Goal: Task Accomplishment & Management: Use online tool/utility

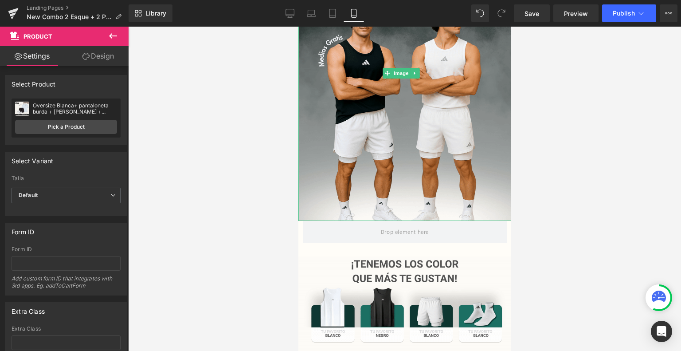
scroll to position [106, 0]
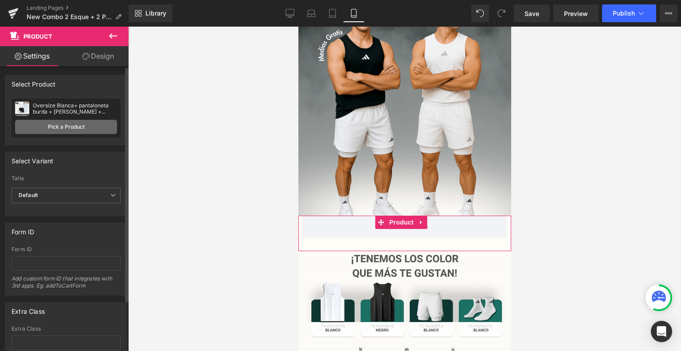
click at [69, 131] on link "Pick a Product" at bounding box center [66, 127] width 102 height 14
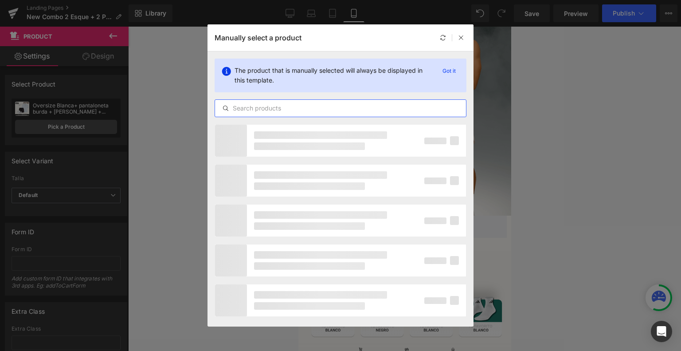
click at [275, 111] on input "text" at bounding box center [340, 108] width 251 height 11
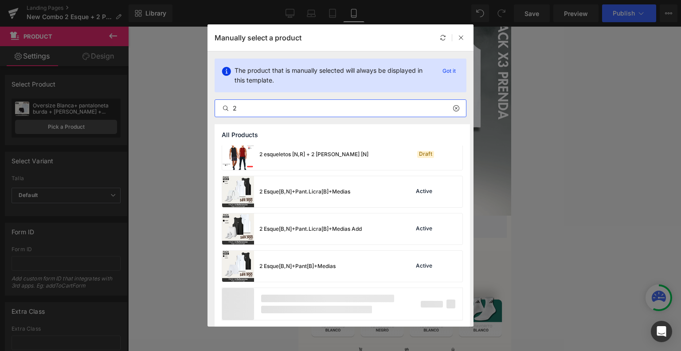
scroll to position [119, 0]
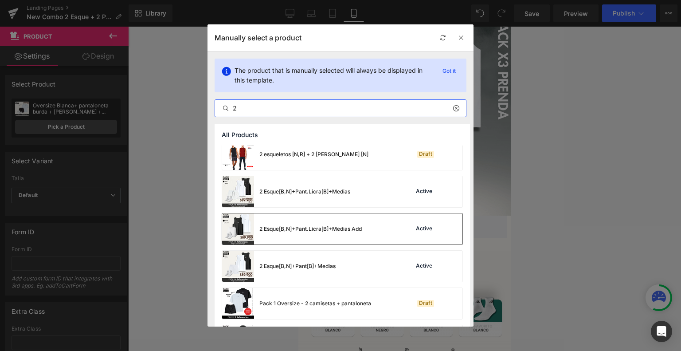
type input "2"
click at [314, 223] on div "2 Esque[B,N]+Pant.Licra[B]+Medias Add" at bounding box center [292, 228] width 140 height 31
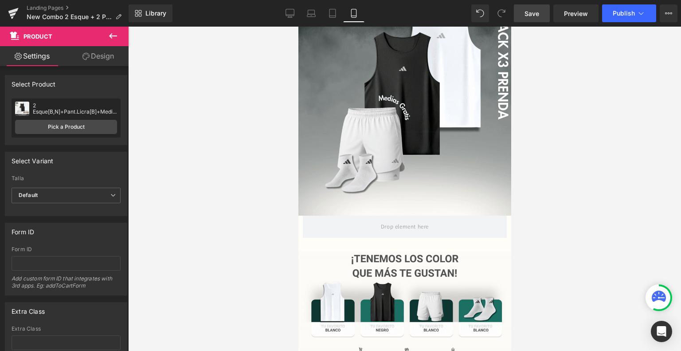
click at [530, 11] on span "Save" at bounding box center [531, 13] width 15 height 9
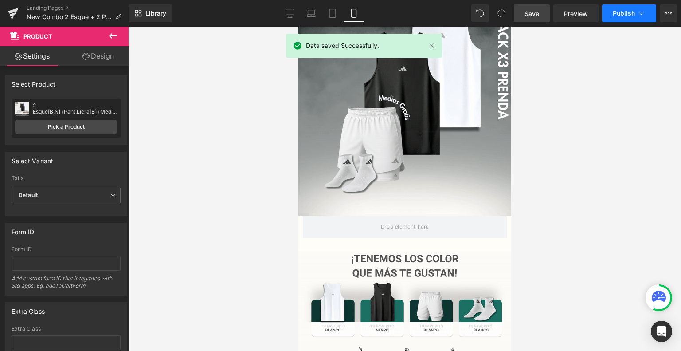
click at [611, 14] on button "Publish" at bounding box center [629, 13] width 54 height 18
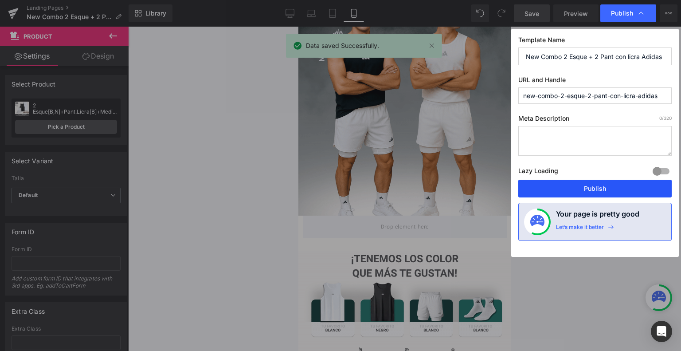
click at [578, 187] on button "Publish" at bounding box center [594, 189] width 153 height 18
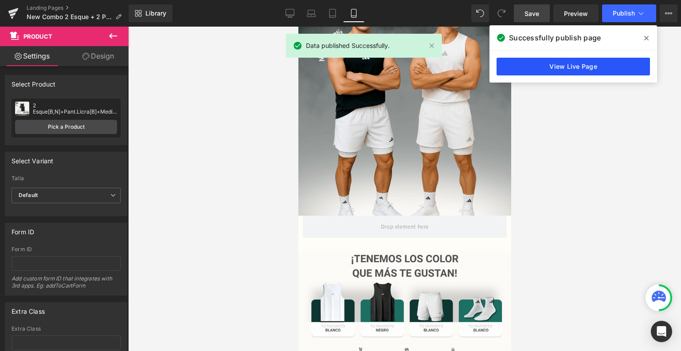
click at [564, 62] on link "View Live Page" at bounding box center [572, 67] width 153 height 18
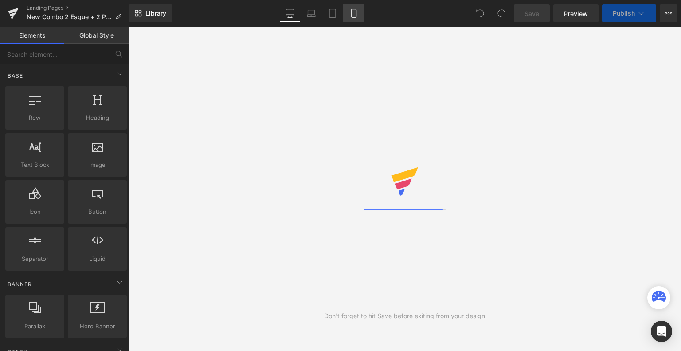
click at [358, 9] on link "Mobile" at bounding box center [353, 13] width 21 height 18
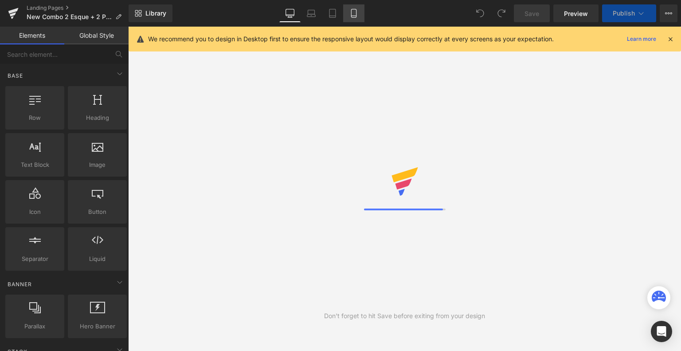
click at [357, 11] on icon at bounding box center [353, 13] width 9 height 9
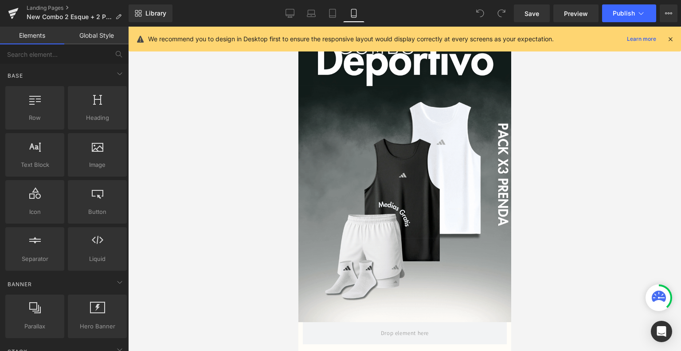
click at [670, 37] on icon at bounding box center [670, 39] width 8 height 8
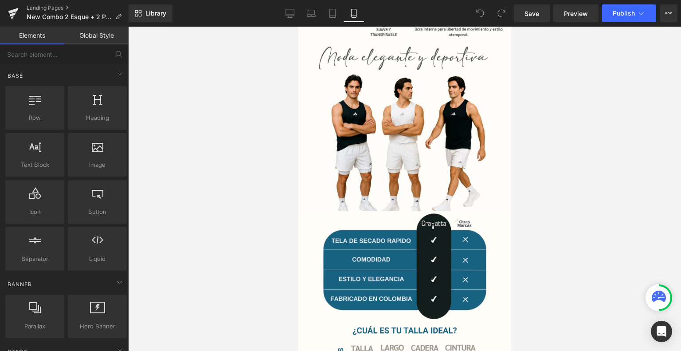
scroll to position [1323, 0]
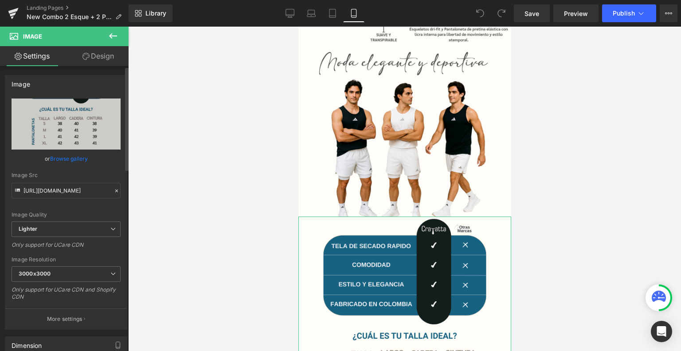
click at [81, 161] on link "Browse gallery" at bounding box center [69, 159] width 38 height 16
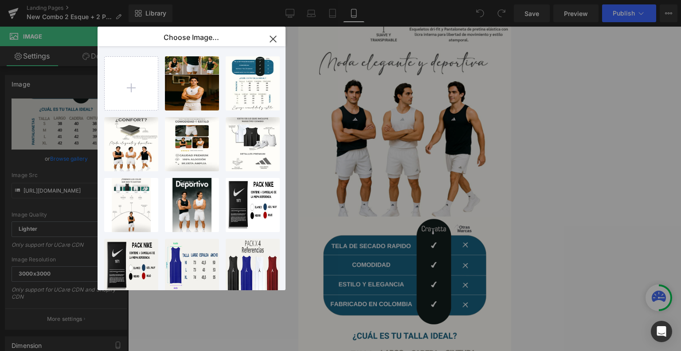
type input "C:\fakepath\Landing 2 Esque + pant licra Adidas.png"
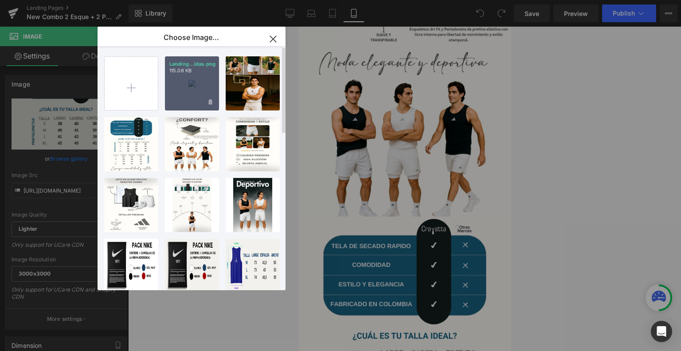
click at [186, 91] on div "Landing...idas.png 115.08 KB" at bounding box center [192, 83] width 54 height 54
type input "https://ucarecdn.com/27969bae-f278-4600-9ec8-b30bfa84a384/-/format/auto/-/previ…"
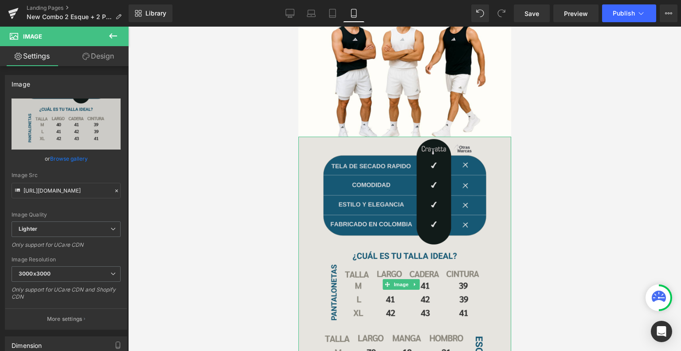
scroll to position [1427, 0]
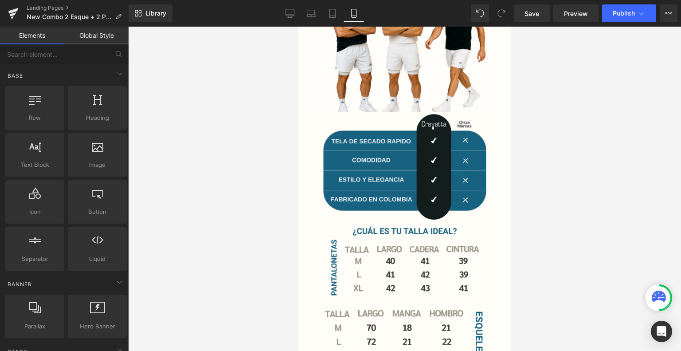
click at [216, 161] on div at bounding box center [404, 189] width 553 height 324
click at [539, 14] on span "Save" at bounding box center [531, 13] width 15 height 9
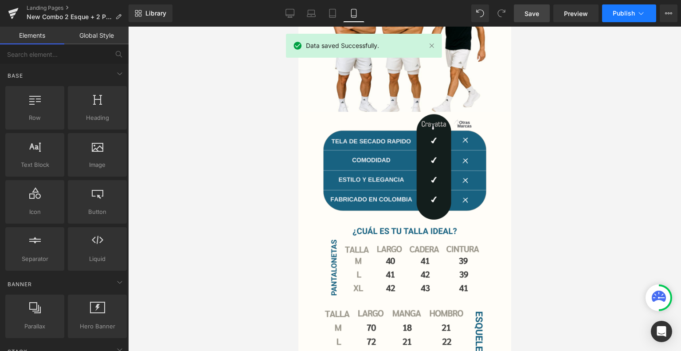
click at [633, 13] on span "Publish" at bounding box center [624, 13] width 22 height 7
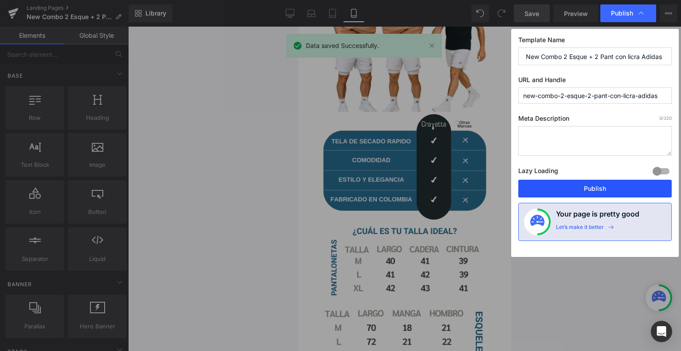
click at [565, 191] on button "Publish" at bounding box center [594, 189] width 153 height 18
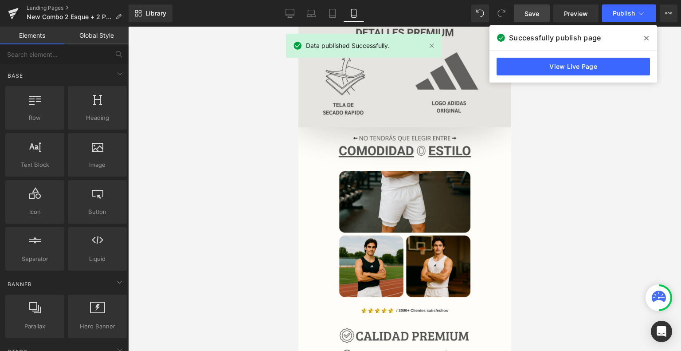
scroll to position [808, 0]
